Goal: Information Seeking & Learning: Learn about a topic

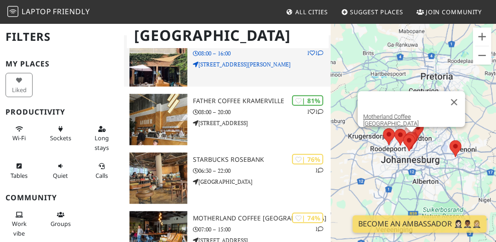
scroll to position [153, 0]
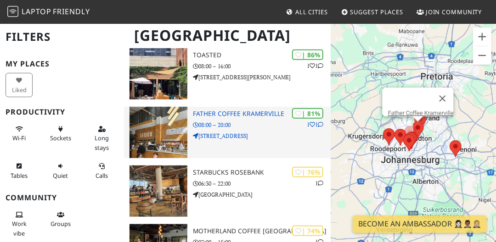
click at [162, 144] on img at bounding box center [158, 132] width 58 height 51
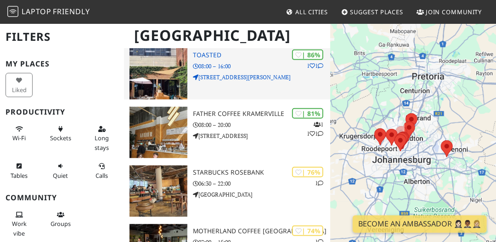
scroll to position [153, 0]
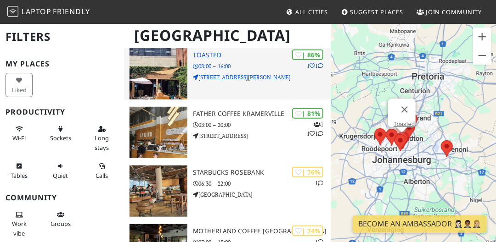
click at [150, 73] on img at bounding box center [158, 73] width 58 height 51
